Goal: Task Accomplishment & Management: Use online tool/utility

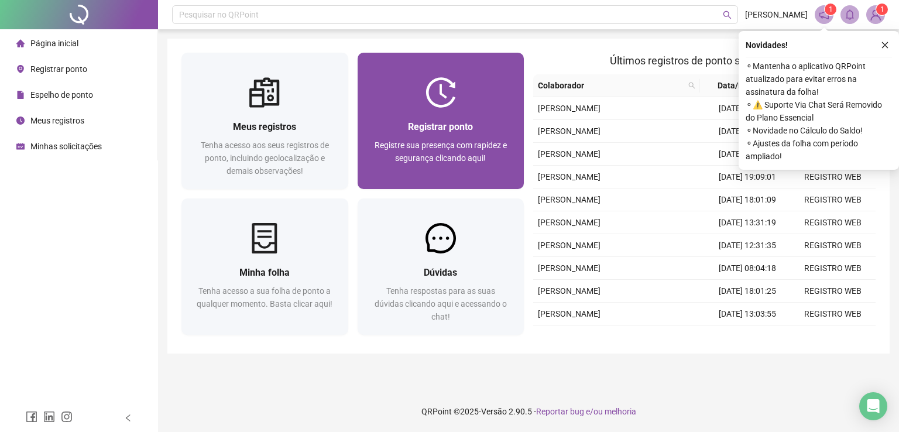
click at [420, 127] on span "Registrar ponto" at bounding box center [440, 126] width 65 height 11
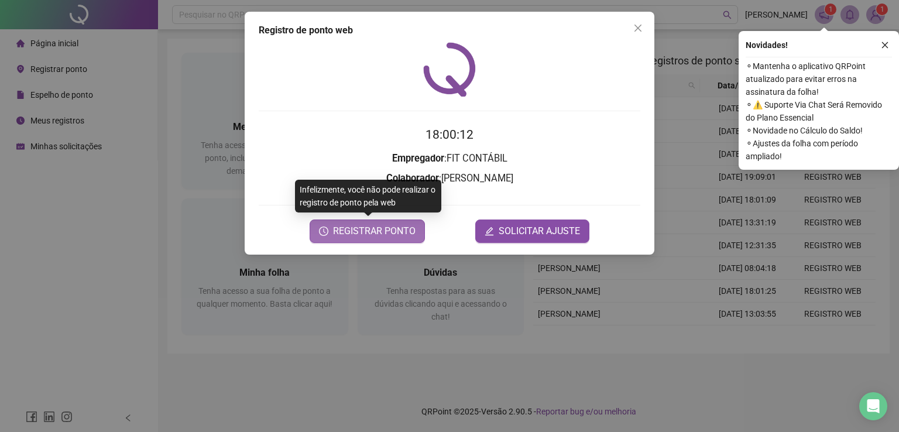
click at [392, 228] on span "REGISTRAR PONTO" at bounding box center [374, 231] width 83 height 14
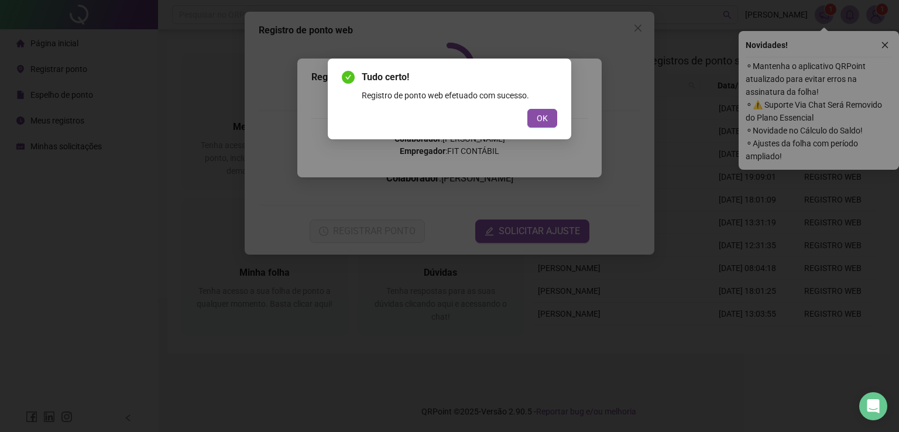
click at [532, 126] on button "OK" at bounding box center [543, 118] width 30 height 19
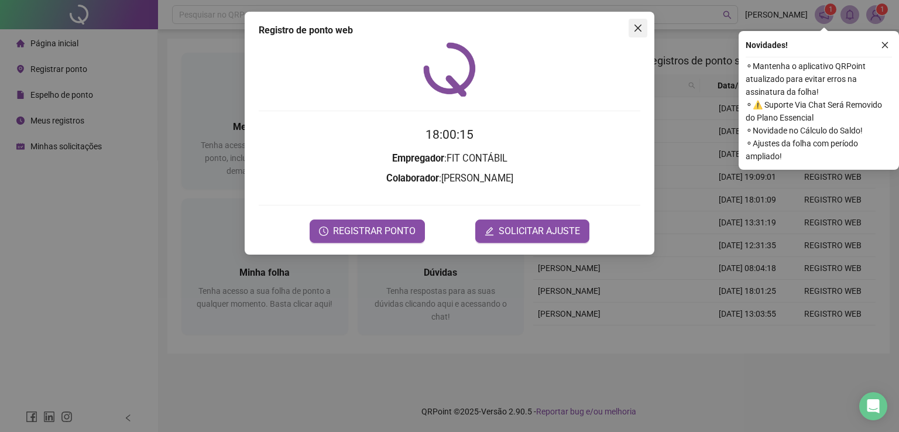
click at [639, 29] on icon "close" at bounding box center [638, 28] width 7 height 7
